Goal: Information Seeking & Learning: Learn about a topic

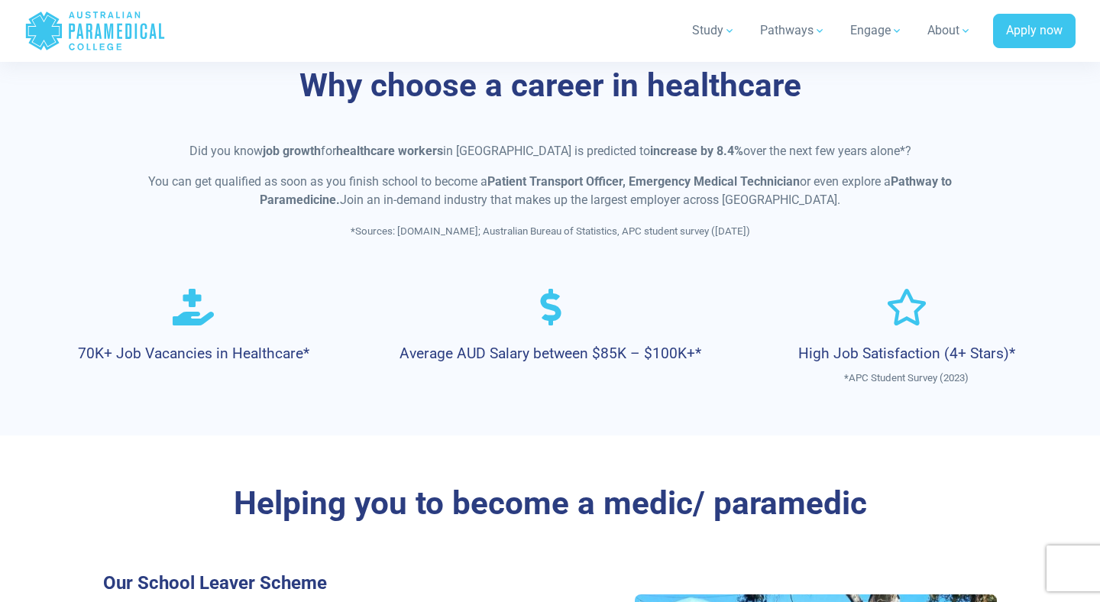
scroll to position [740, 0]
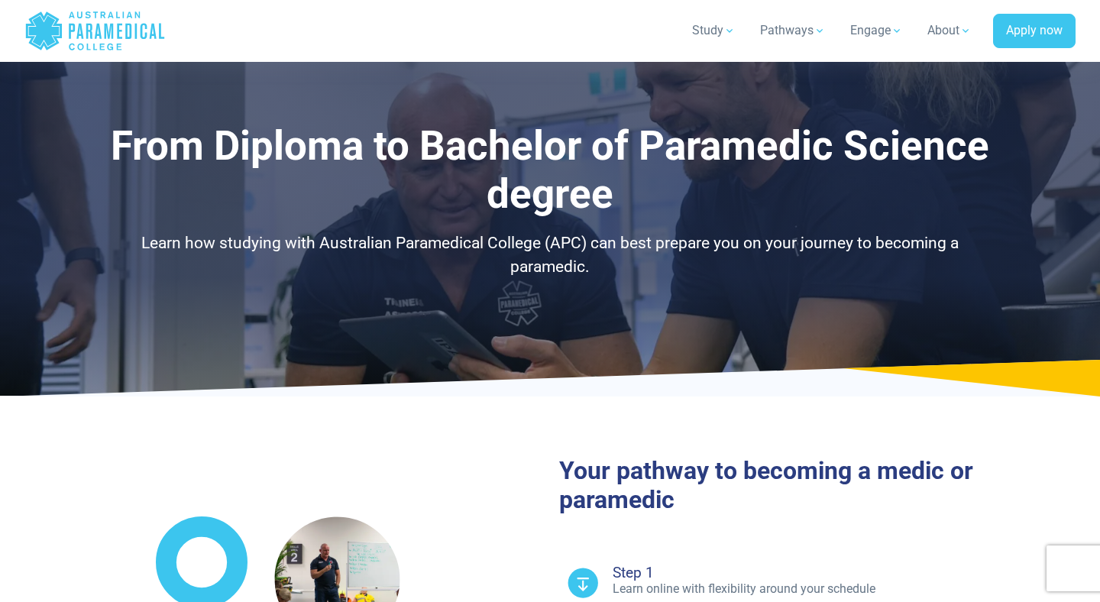
select select "**********"
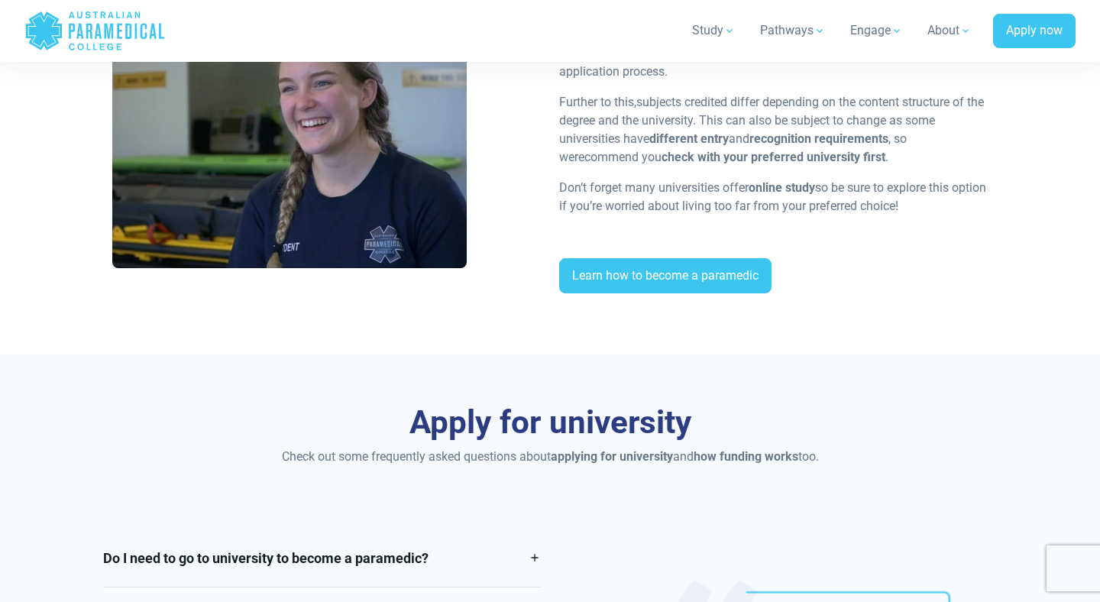
scroll to position [2725, 0]
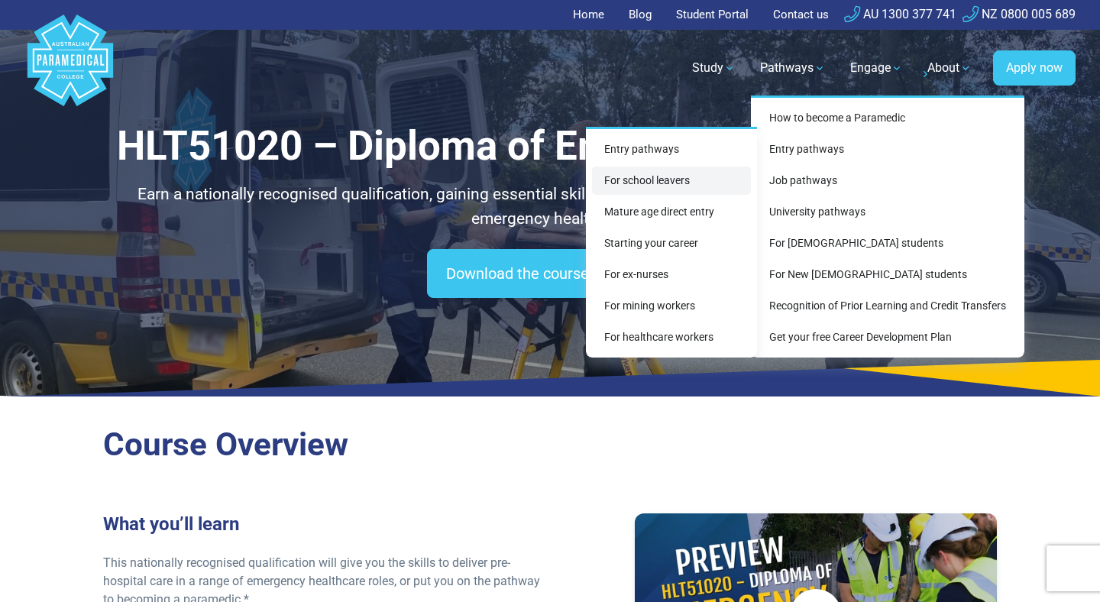
click at [681, 176] on link "For school leavers" at bounding box center [671, 180] width 159 height 28
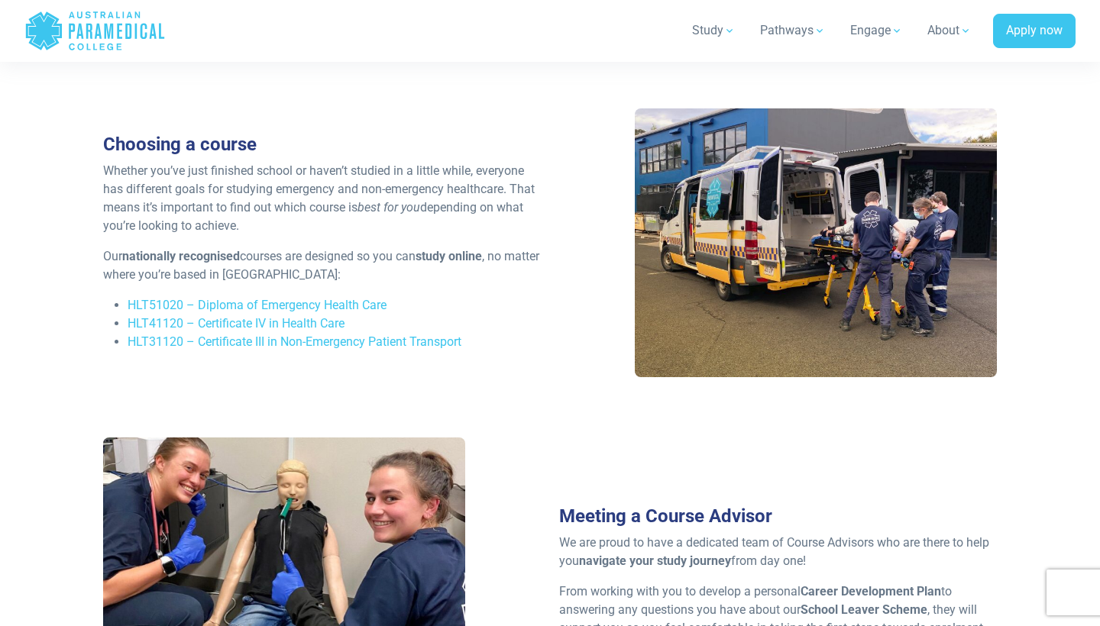
scroll to position [2063, 0]
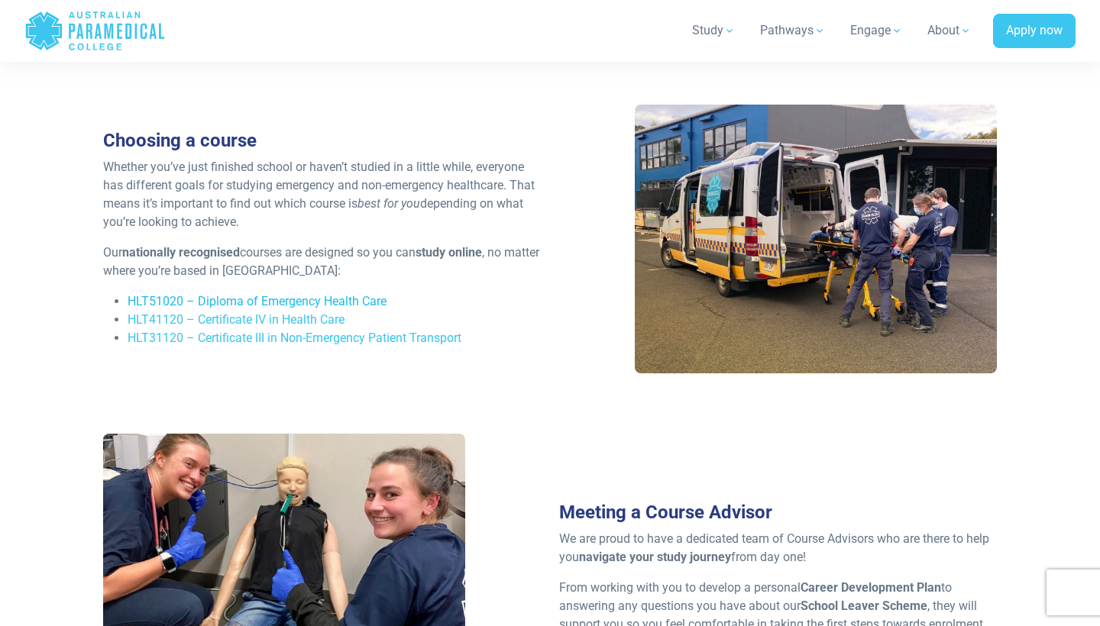
click at [297, 298] on link "HLT51020 – Diploma of Emergency Health Care" at bounding box center [257, 301] width 259 height 15
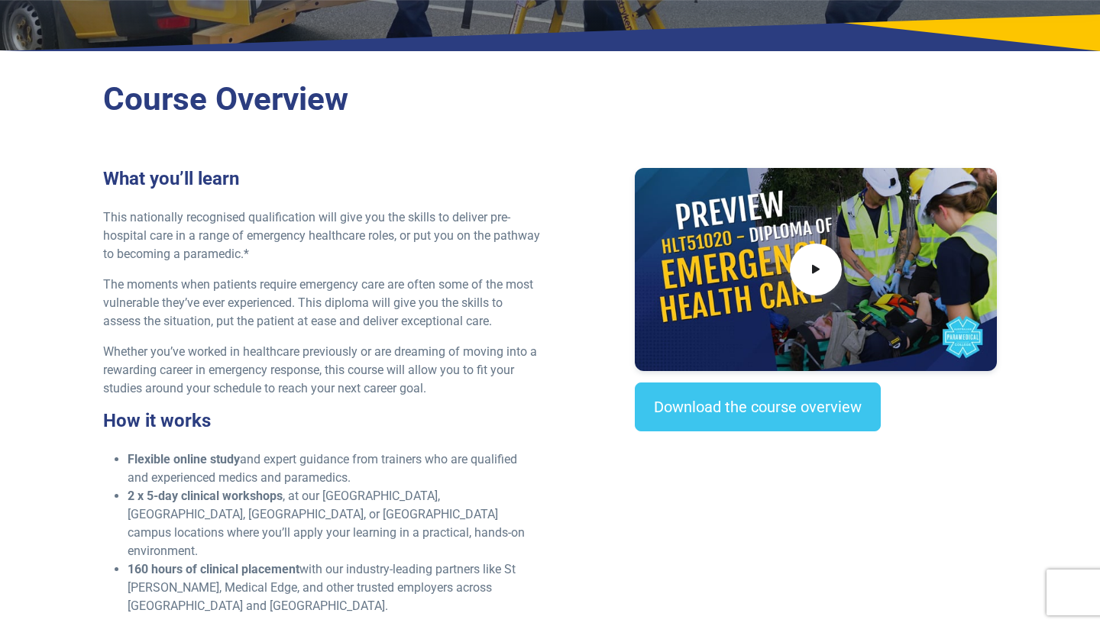
scroll to position [345, 0]
